Goal: Find contact information: Find contact information

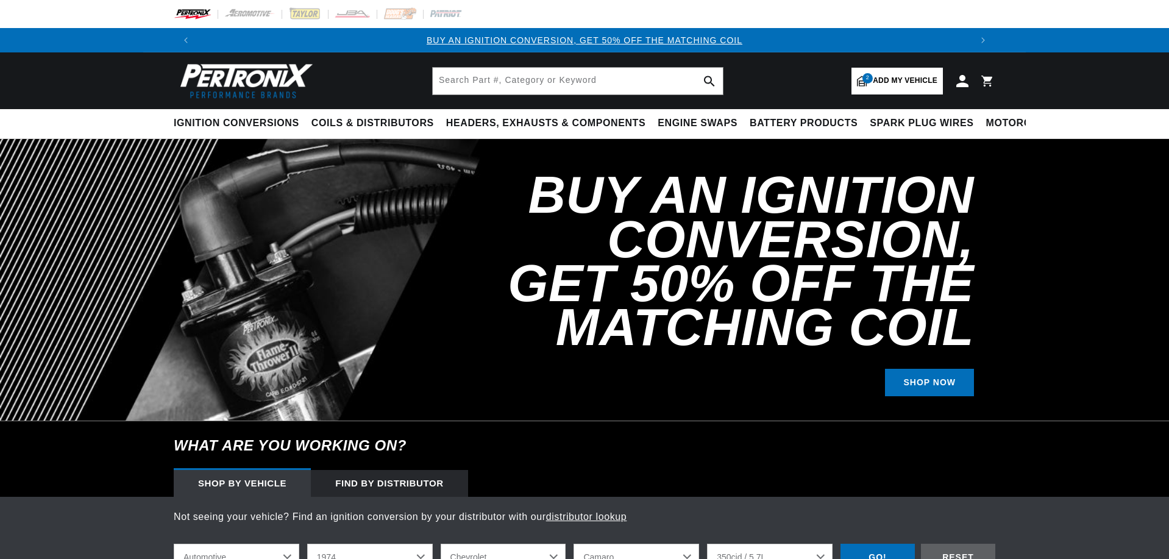
select select "1974"
select select "Chevrolet"
select select "Camaro"
select select "350cid-5.7L"
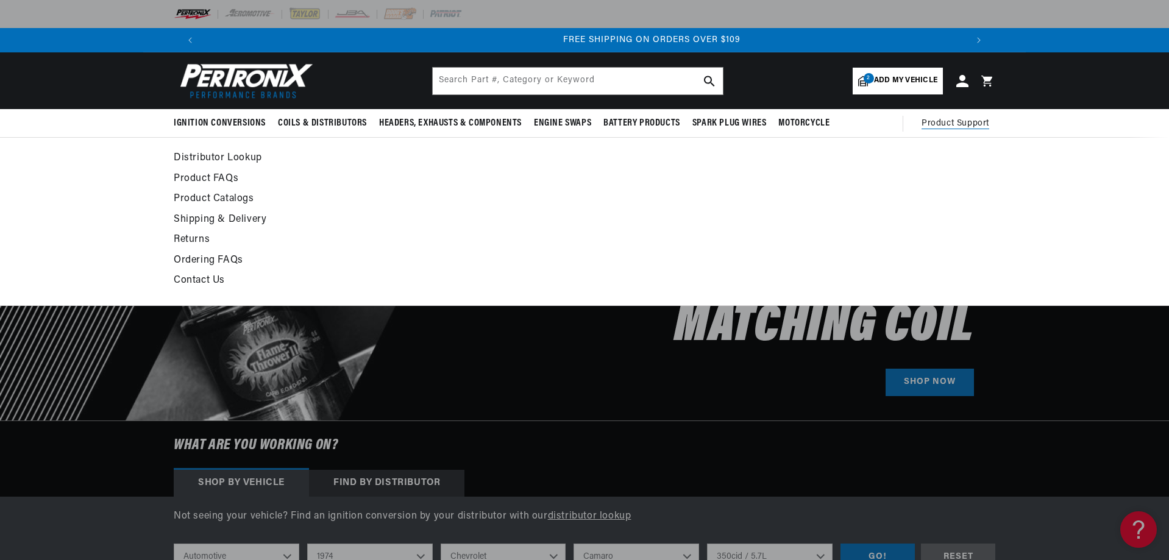
scroll to position [0, 1522]
click at [193, 280] on link "Contact Us" at bounding box center [473, 280] width 599 height 17
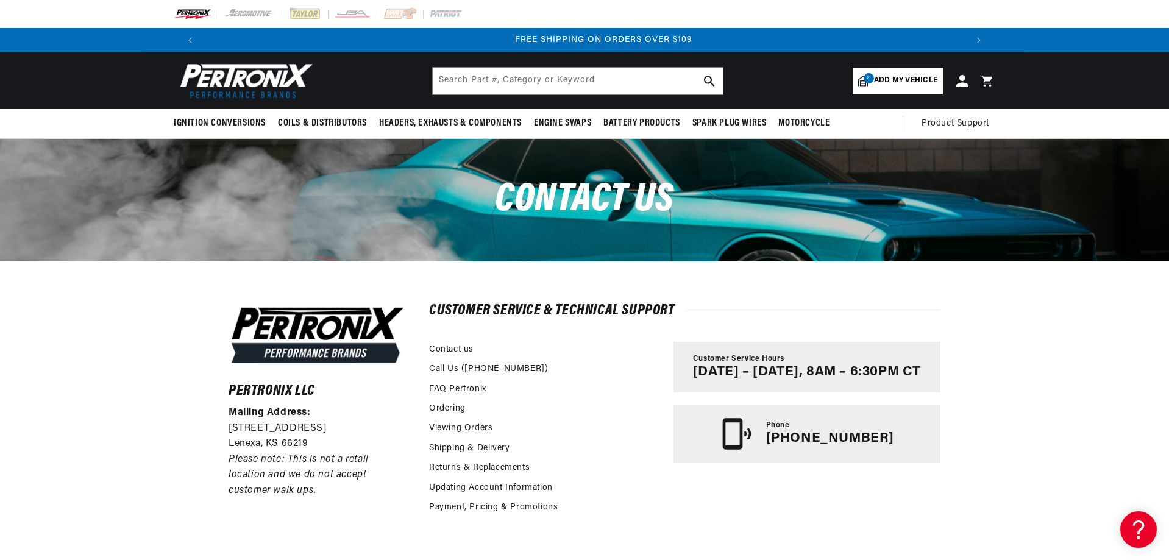
scroll to position [0, 1522]
